Goal: Transaction & Acquisition: Book appointment/travel/reservation

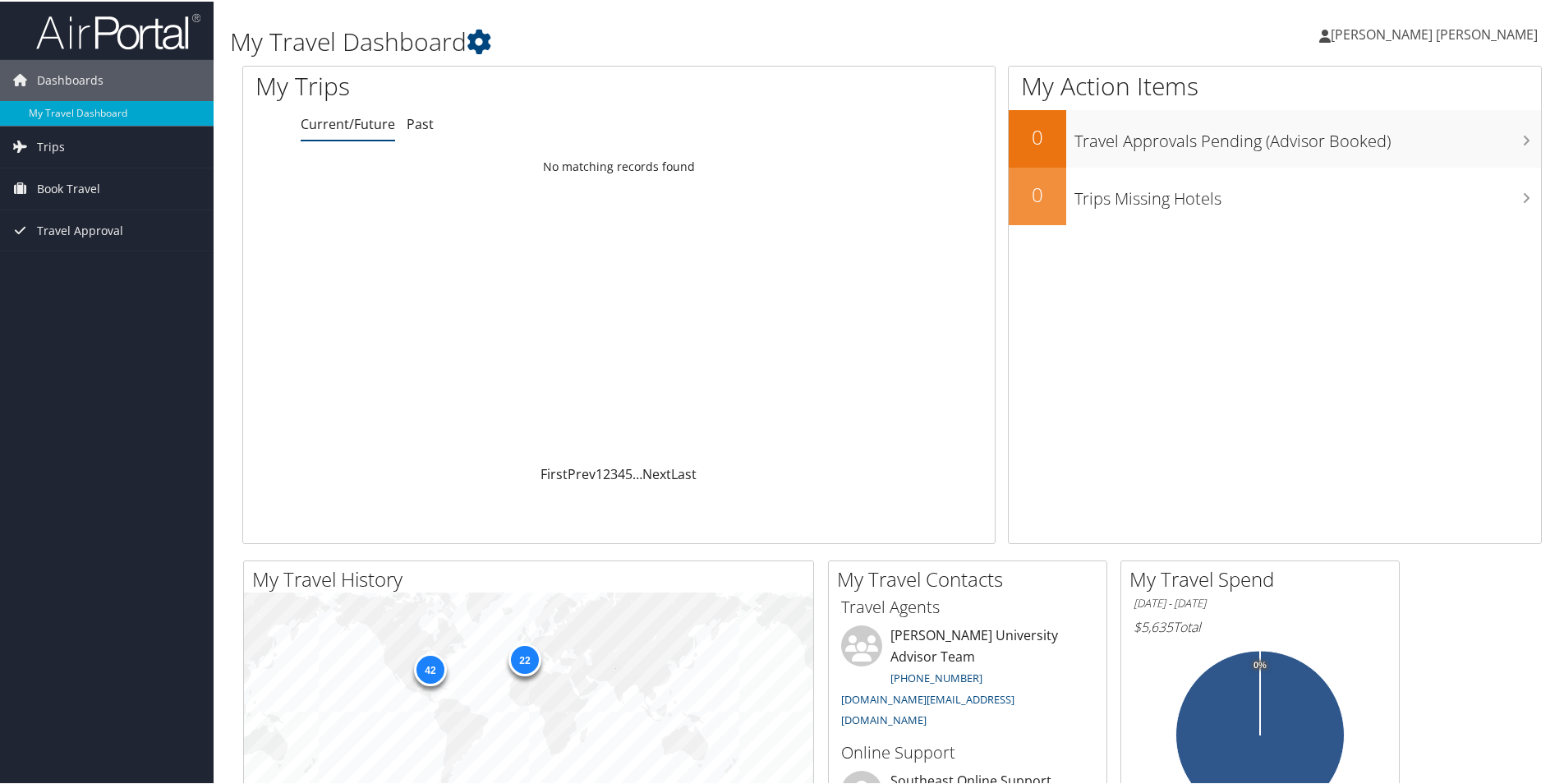
click at [87, 190] on span "Book Travel" at bounding box center [68, 187] width 63 height 41
click at [92, 270] on link "Book/Manage Online Trips" at bounding box center [106, 270] width 214 height 25
click at [50, 186] on span "Book Travel" at bounding box center [68, 187] width 63 height 41
click at [96, 272] on link "Book/Manage Online Trips" at bounding box center [106, 270] width 214 height 25
